Goal: Information Seeking & Learning: Learn about a topic

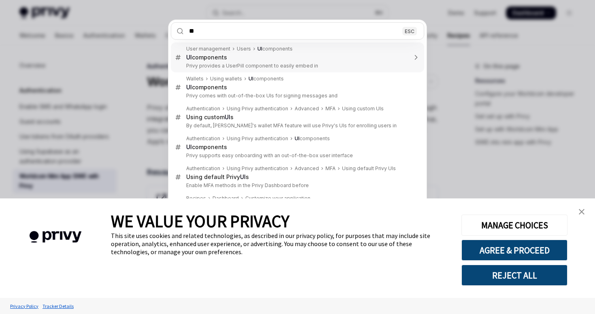
type input "*"
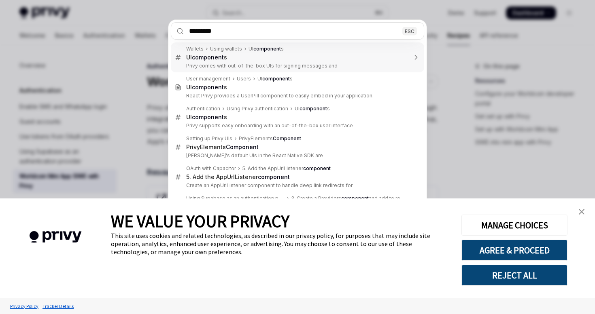
type input "**********"
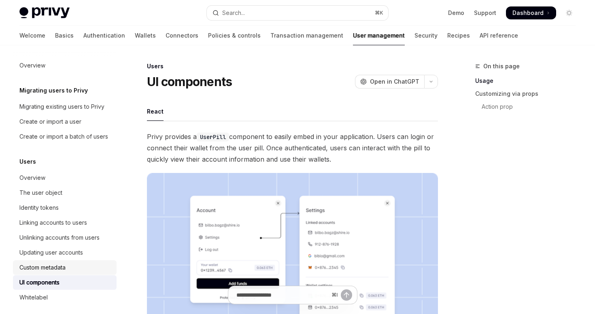
scroll to position [70, 0]
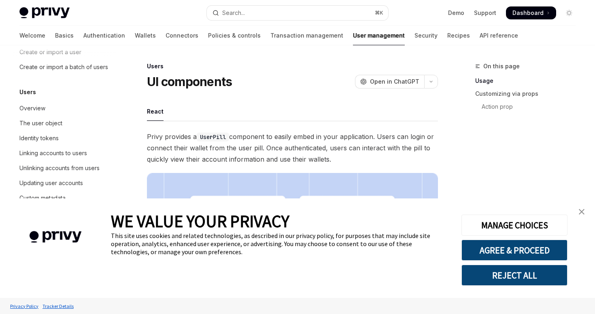
click at [577, 209] on link "close banner" at bounding box center [581, 212] width 16 height 16
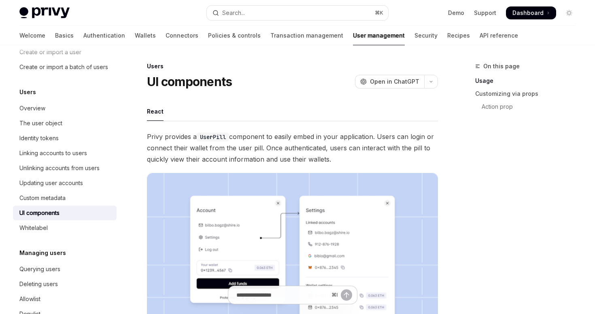
scroll to position [113, 0]
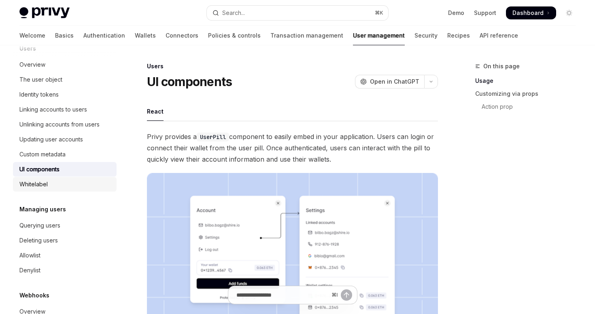
click at [46, 186] on div "Whitelabel" at bounding box center [33, 185] width 28 height 10
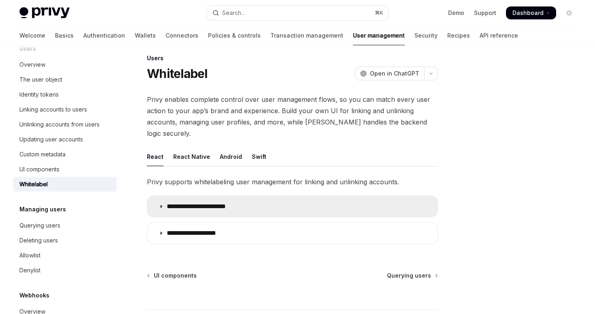
scroll to position [12, 0]
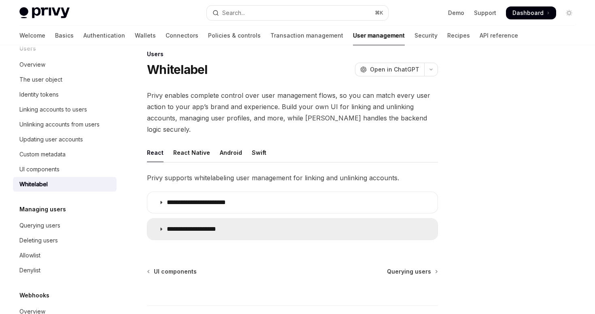
click at [196, 225] on p "**********" at bounding box center [199, 229] width 65 height 8
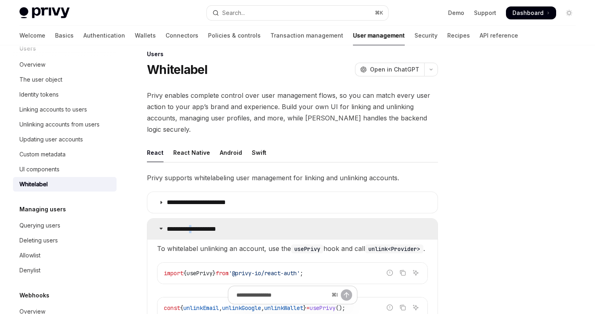
click at [196, 225] on p "**********" at bounding box center [199, 229] width 65 height 8
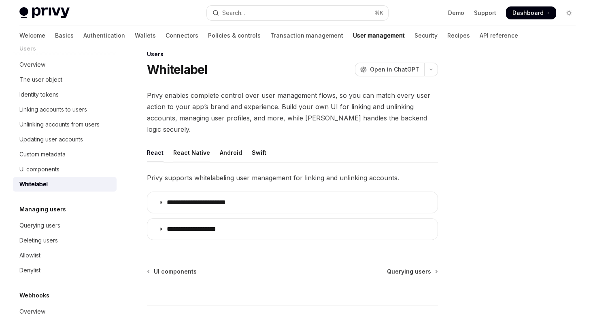
click at [188, 143] on div "React Native" at bounding box center [191, 152] width 37 height 19
type textarea "*"
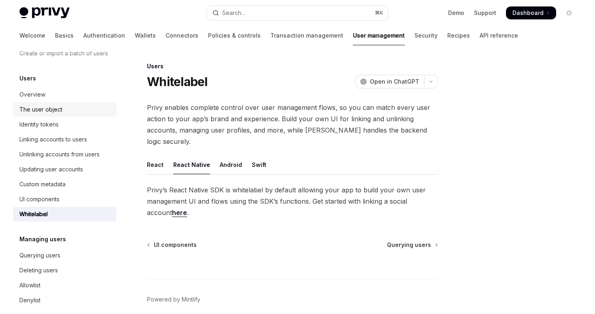
scroll to position [10, 0]
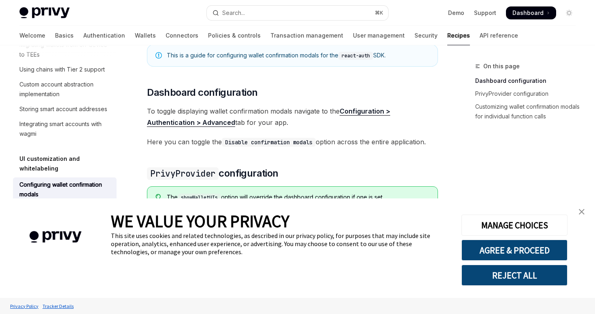
scroll to position [110, 0]
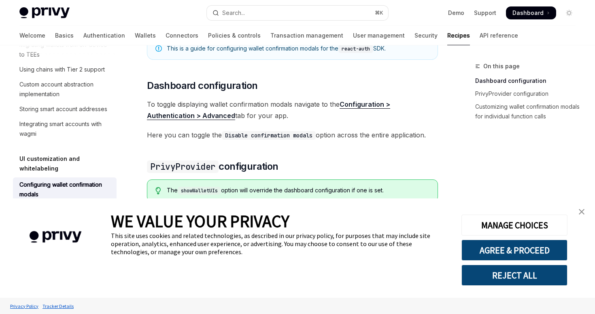
click at [585, 211] on link "close banner" at bounding box center [581, 212] width 16 height 16
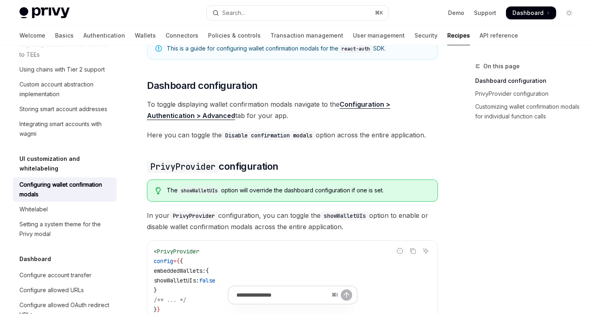
scroll to position [0, 0]
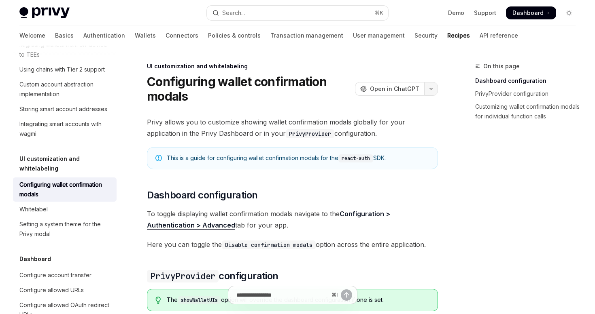
click at [434, 93] on button "button" at bounding box center [431, 89] width 14 height 14
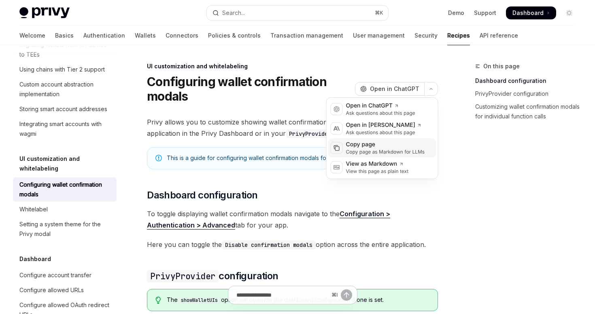
click at [382, 143] on div "Copy page" at bounding box center [385, 145] width 79 height 8
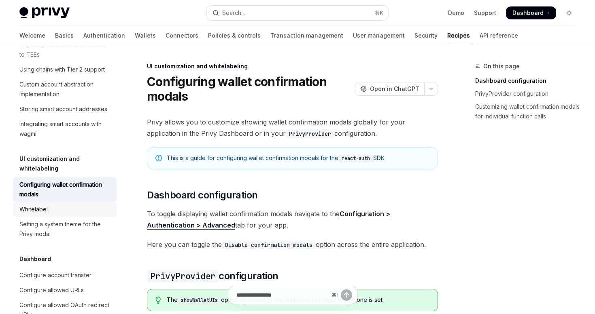
click at [52, 205] on div "Whitelabel" at bounding box center [65, 210] width 92 height 10
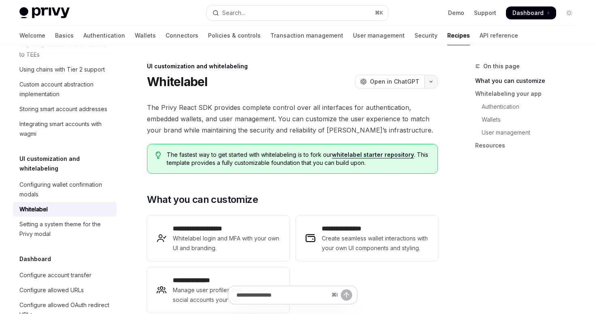
click at [434, 81] on button "button" at bounding box center [431, 82] width 14 height 14
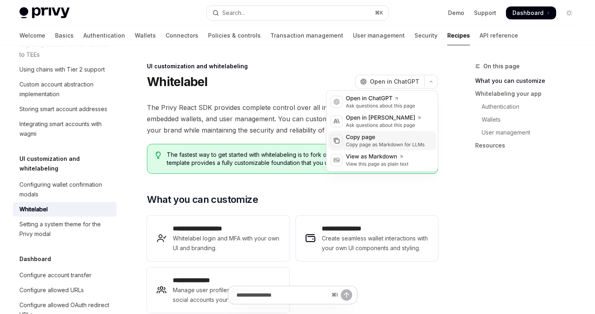
click at [362, 141] on div "Copy page" at bounding box center [385, 138] width 79 height 8
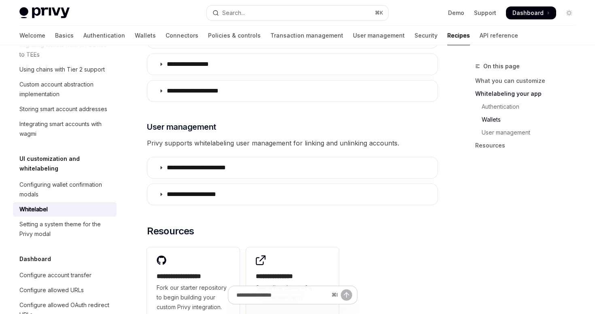
scroll to position [1133, 0]
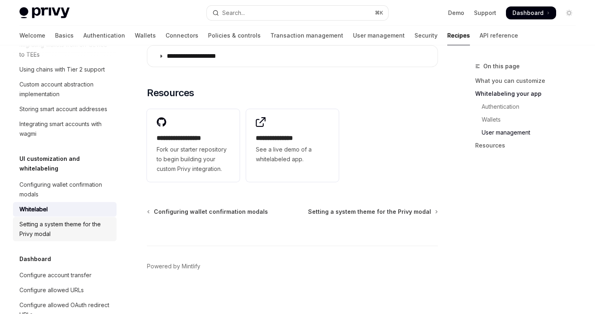
click at [52, 221] on div "Setting a system theme for the Privy modal" at bounding box center [65, 229] width 92 height 19
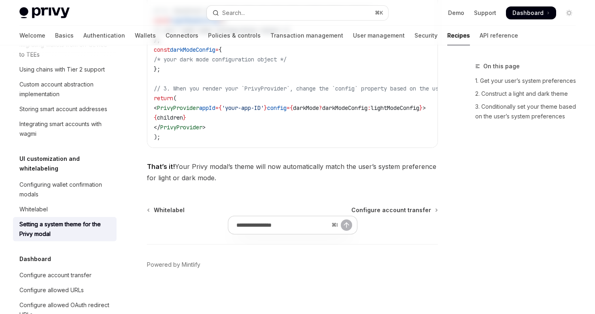
type textarea "*"
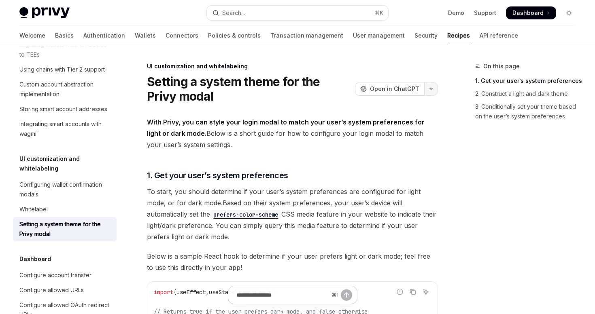
click at [433, 86] on button "button" at bounding box center [431, 89] width 14 height 14
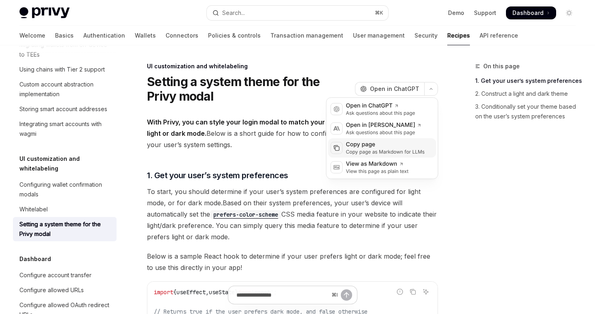
click at [375, 146] on div "Copy page" at bounding box center [385, 145] width 79 height 8
